Goal: Task Accomplishment & Management: Use online tool/utility

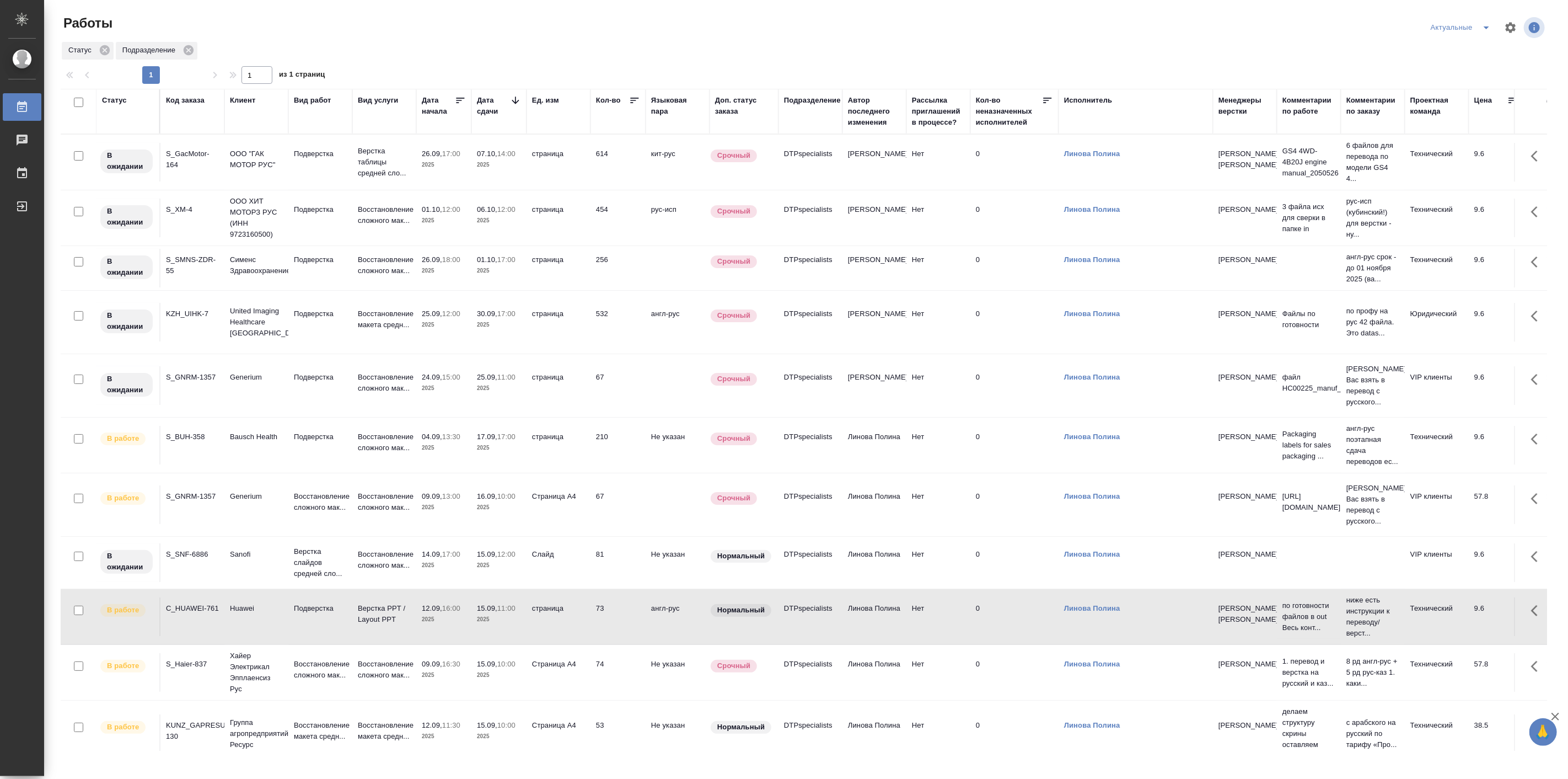
scroll to position [138, 0]
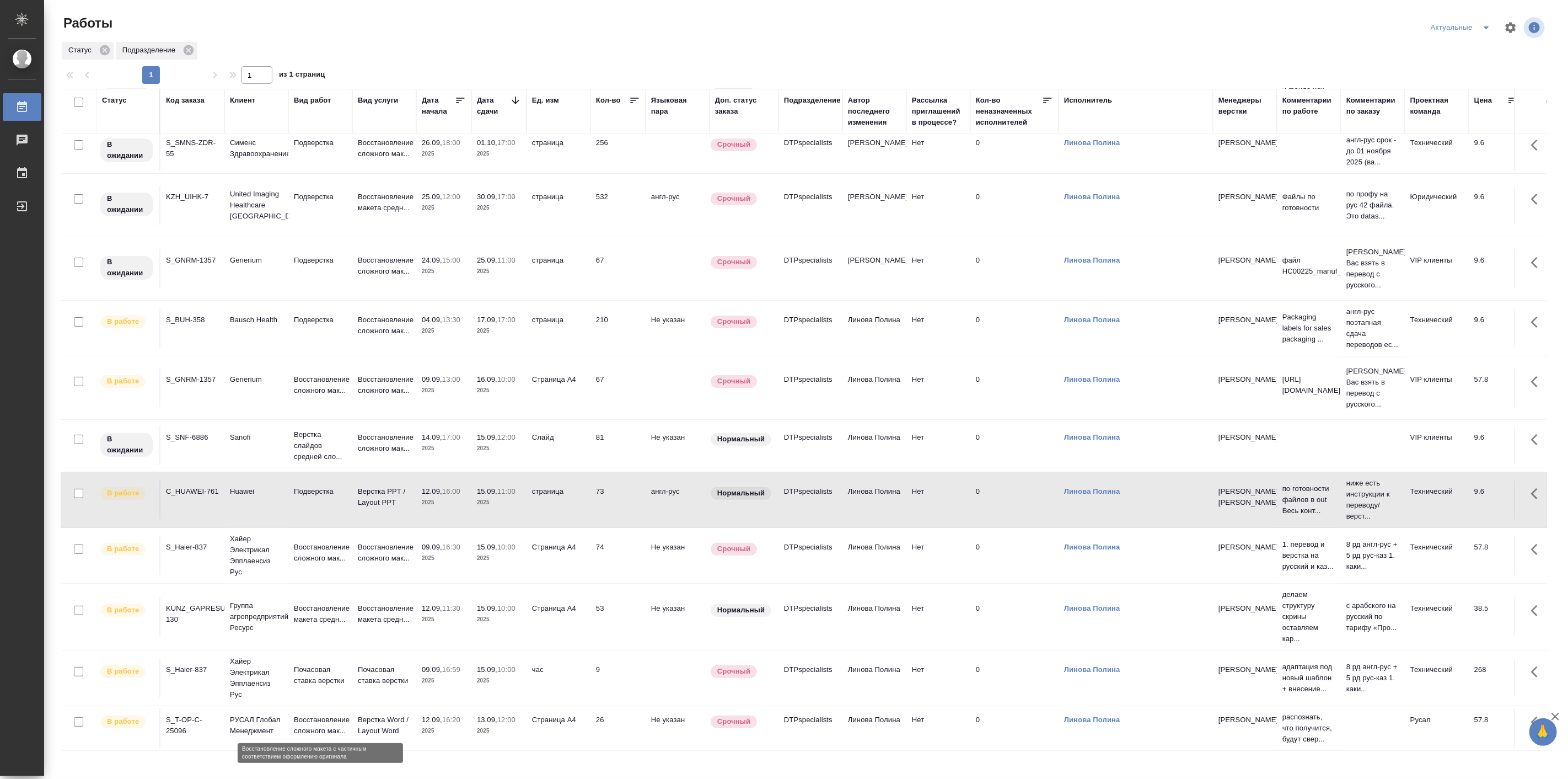
click at [298, 717] on p "Восстановление сложного мак..." at bounding box center [320, 725] width 53 height 22
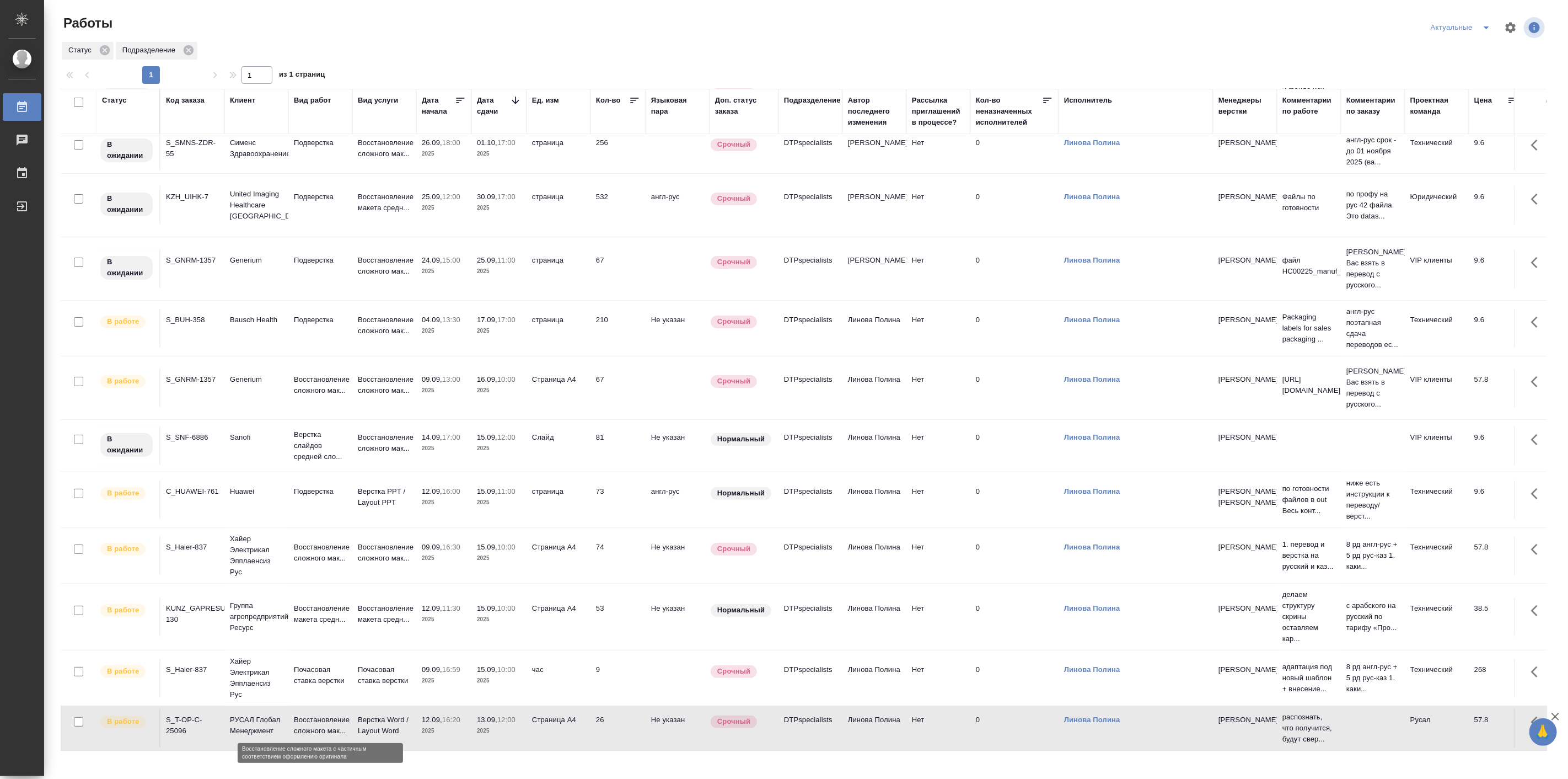
click at [298, 717] on p "Восстановление сложного мак..." at bounding box center [320, 725] width 53 height 22
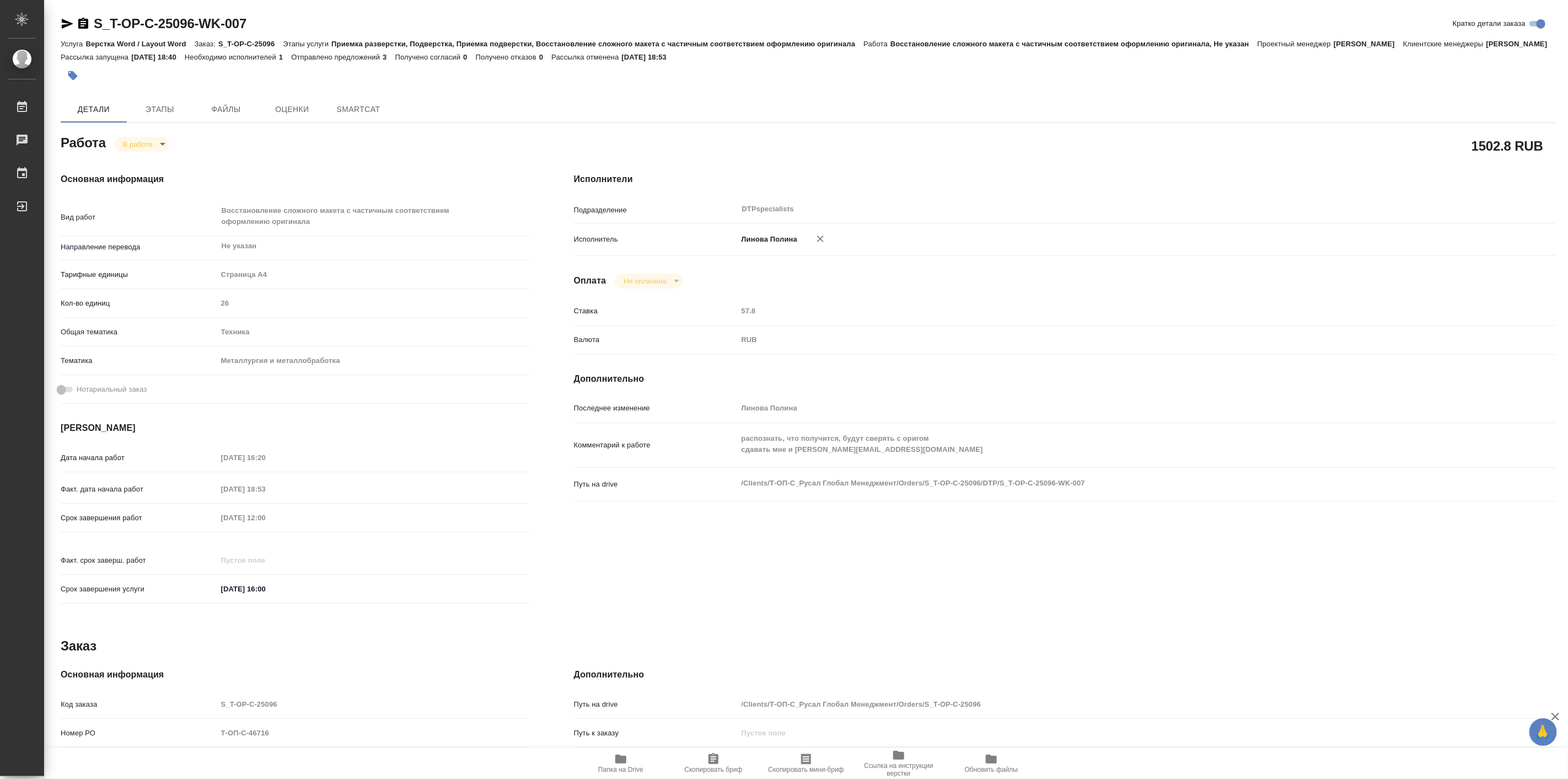
type textarea "x"
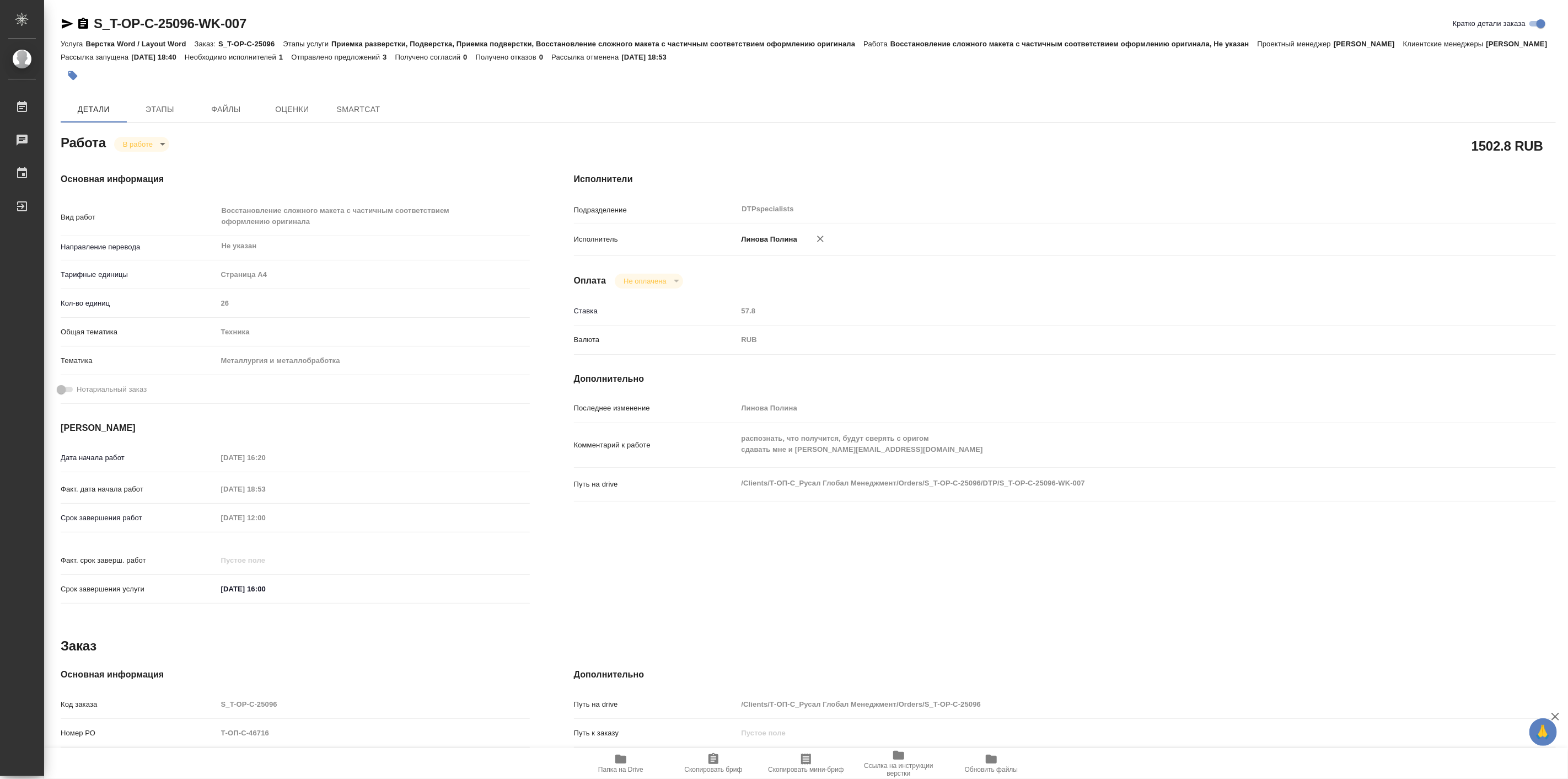
type textarea "x"
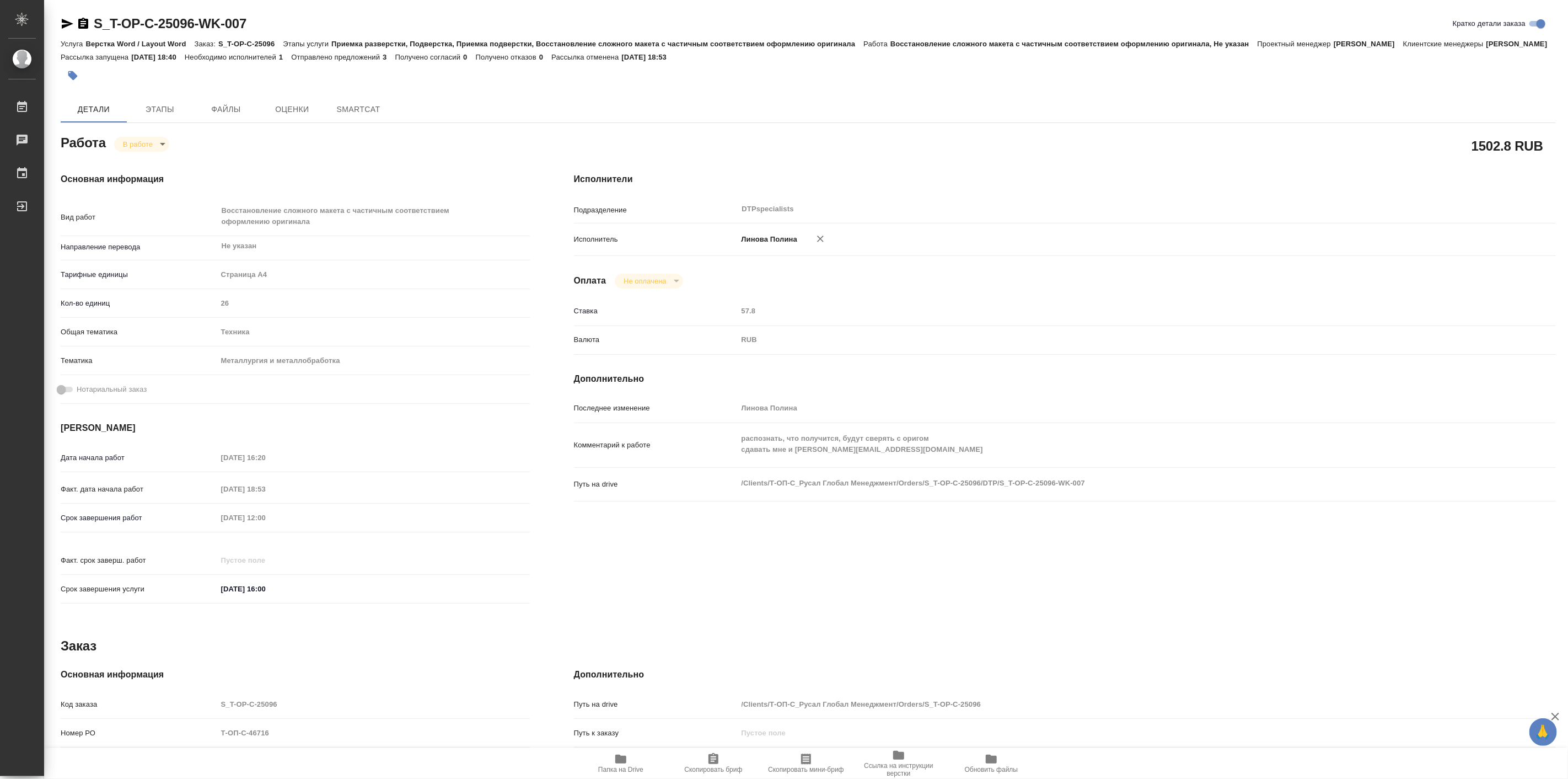
type textarea "x"
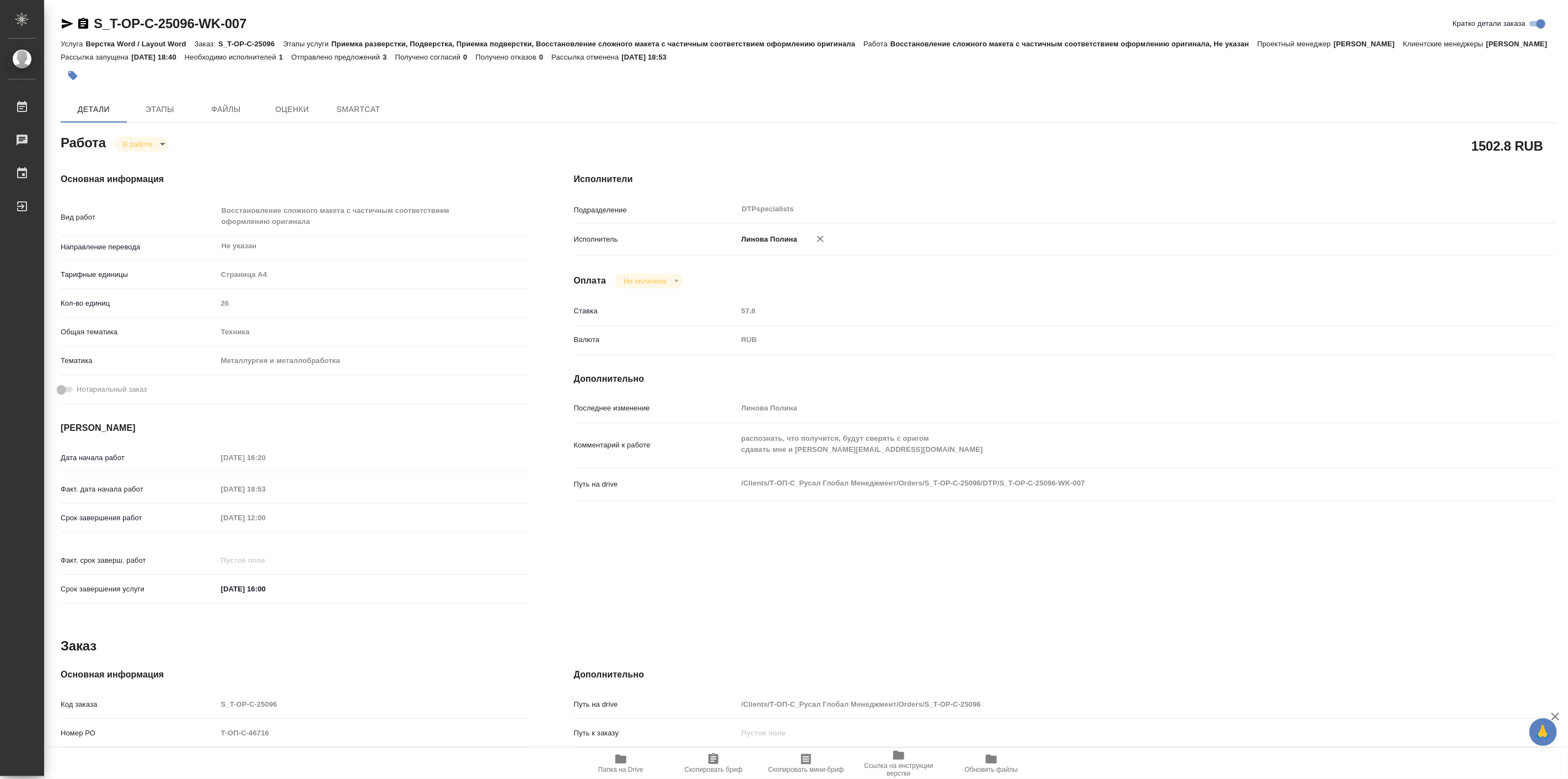
type textarea "x"
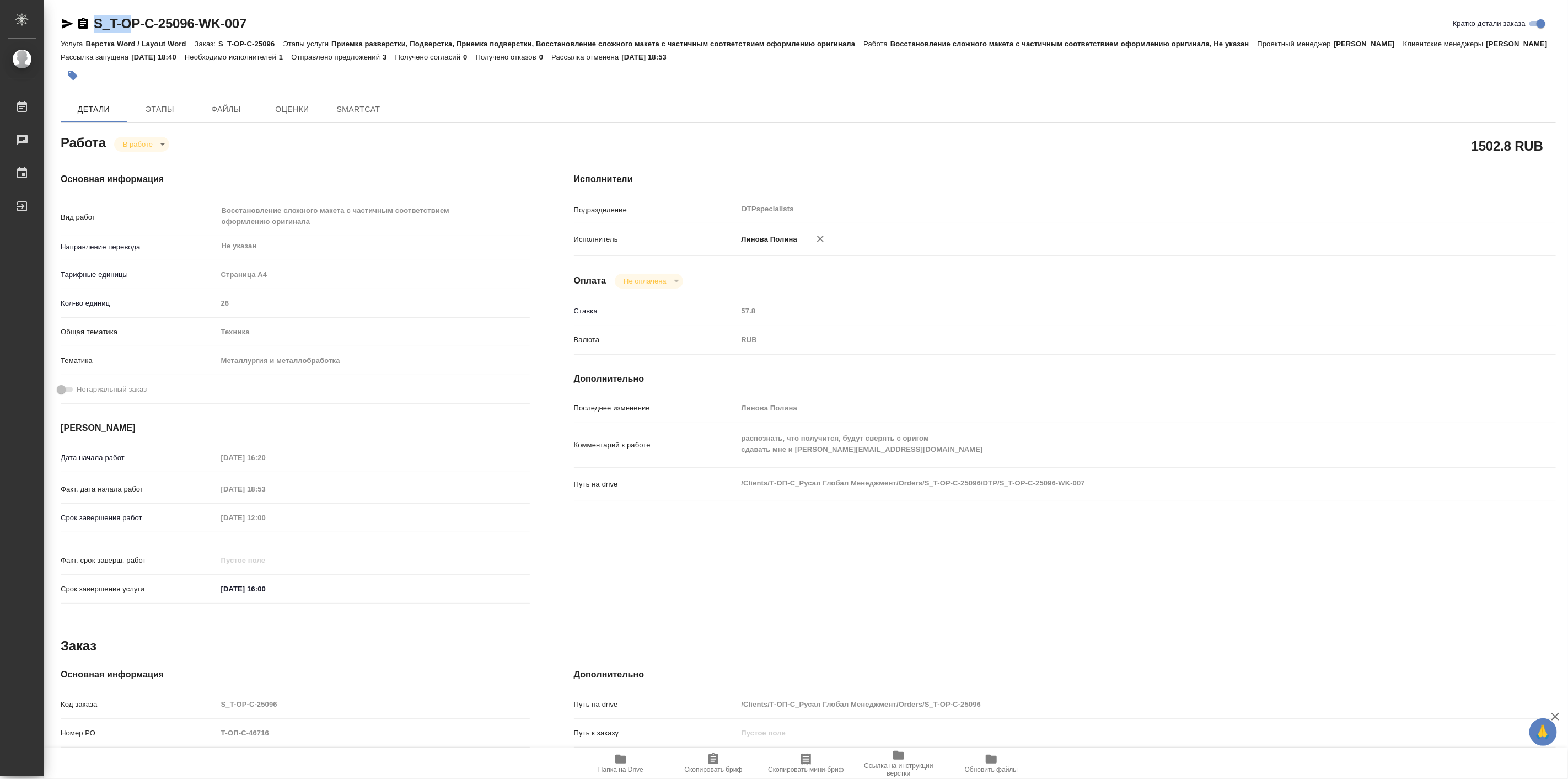
type textarea "x"
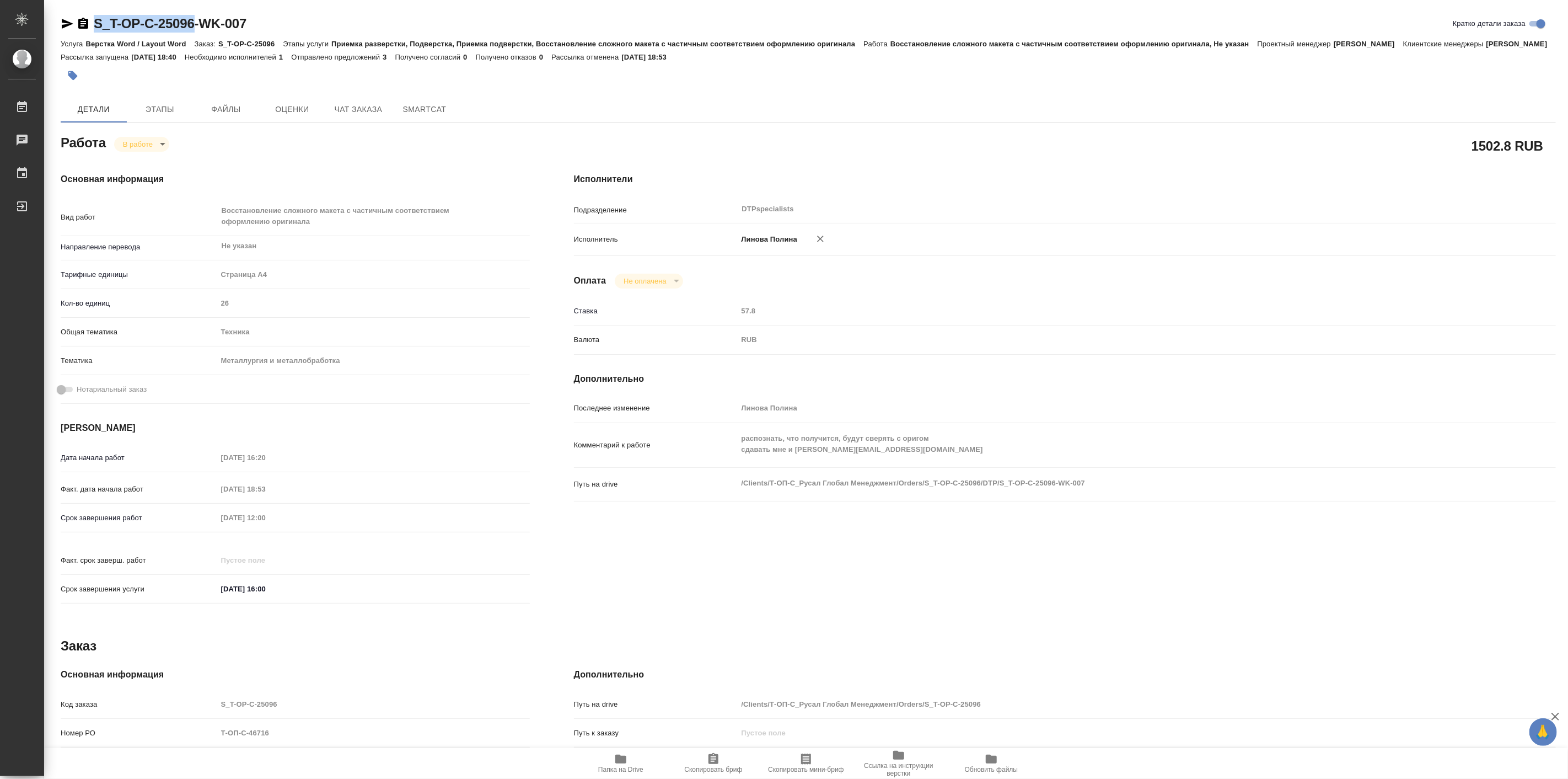
type textarea "x"
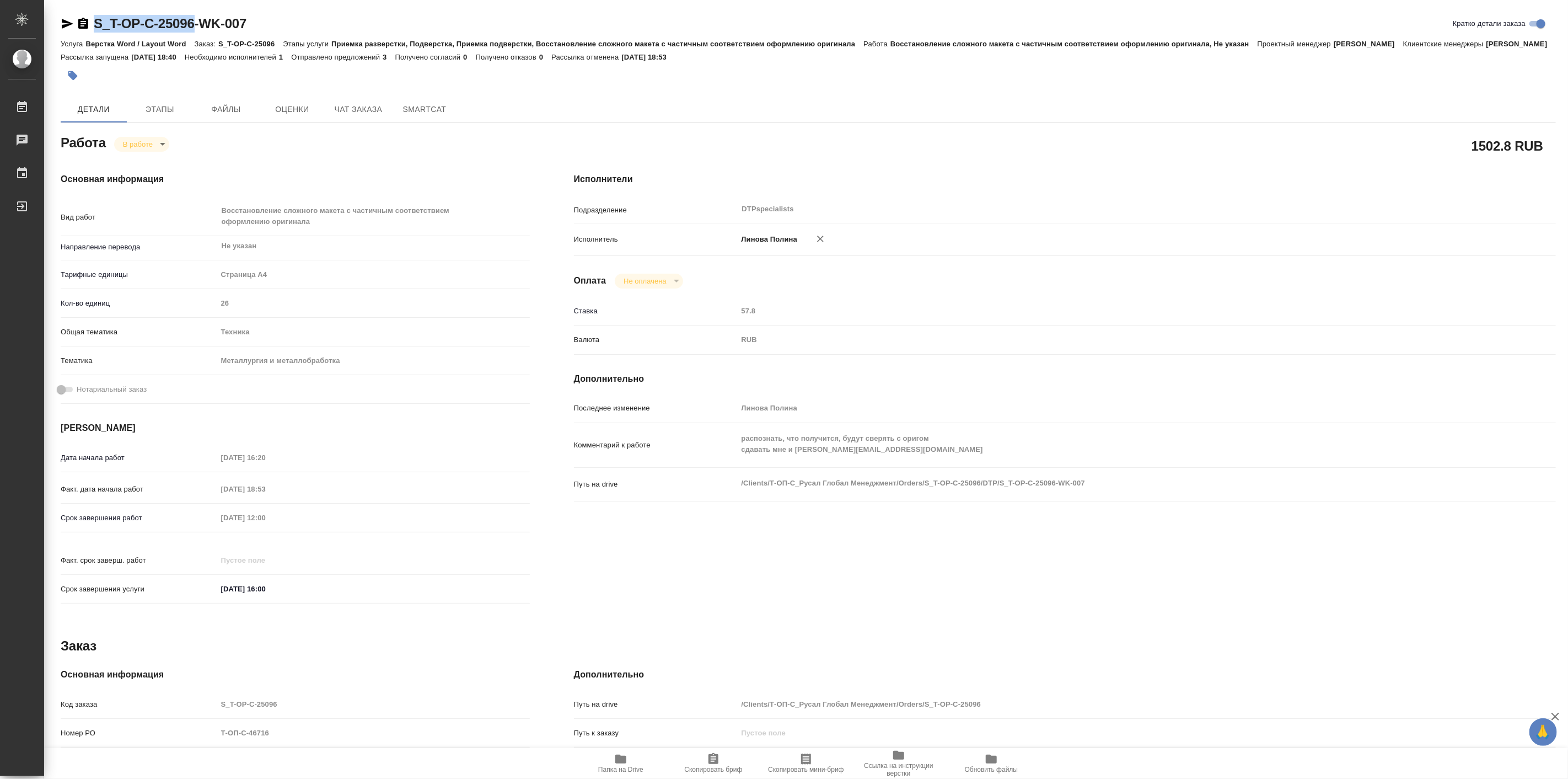
drag, startPoint x: 85, startPoint y: 9, endPoint x: 195, endPoint y: 23, distance: 110.9
click at [195, 23] on div "S_T-OP-C-25096-WK-007 Кратко детали заказа Услуга Верстка Word / Layout Word За…" at bounding box center [808, 481] width 1507 height 963
copy link "S_T-OP-C-25096"
type textarea "x"
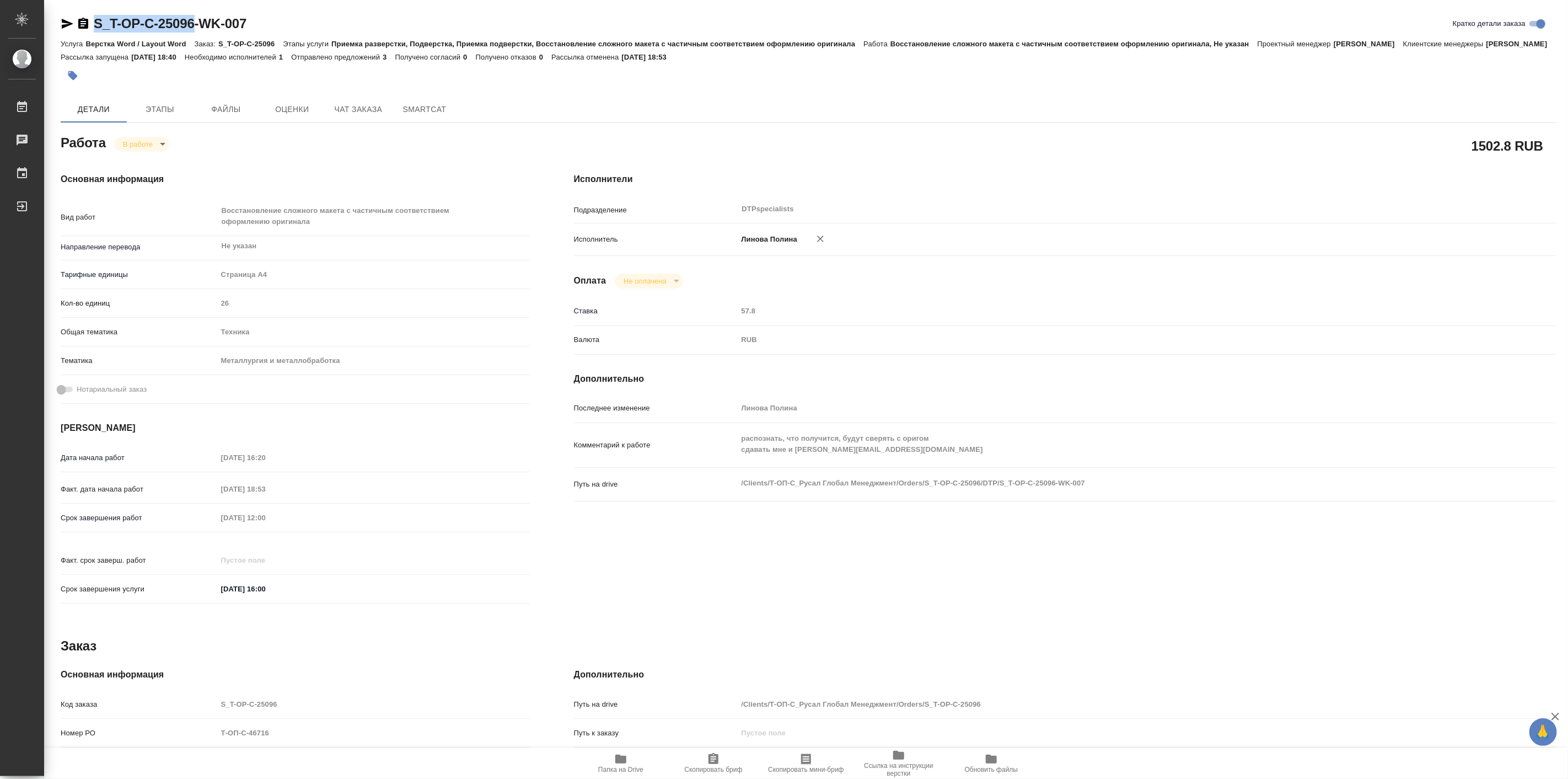
type textarea "x"
